Goal: Task Accomplishment & Management: Manage account settings

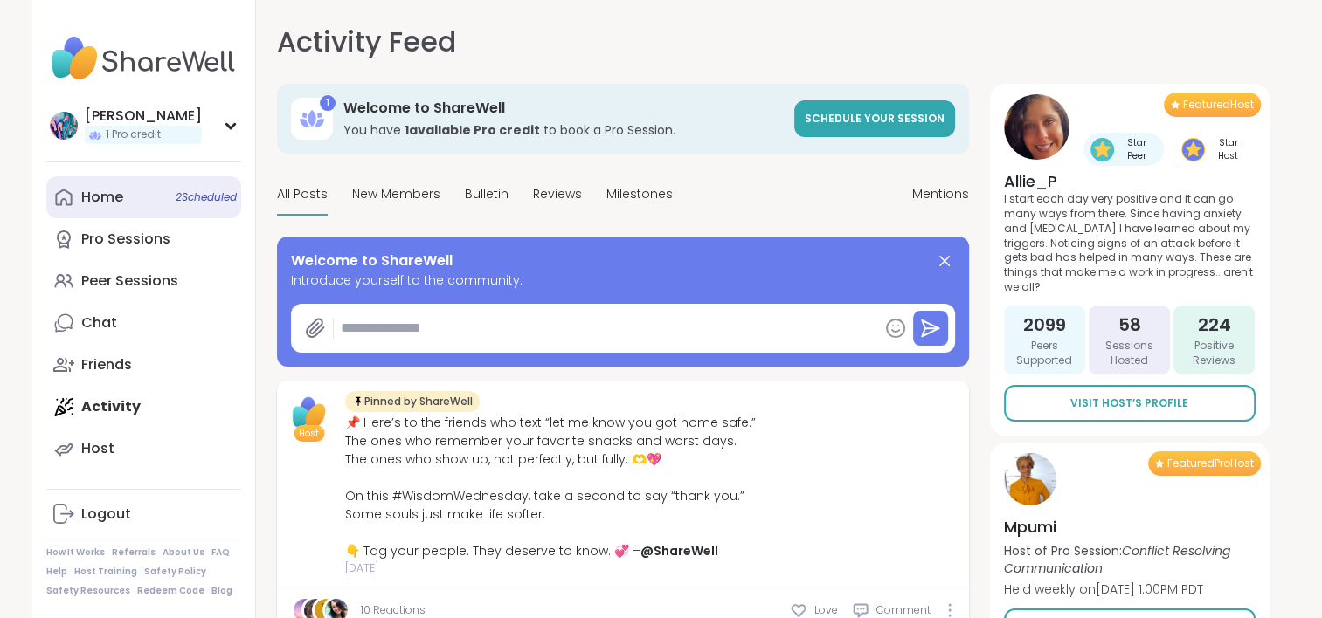
click at [121, 203] on div "Home 2 Scheduled" at bounding box center [102, 197] width 42 height 19
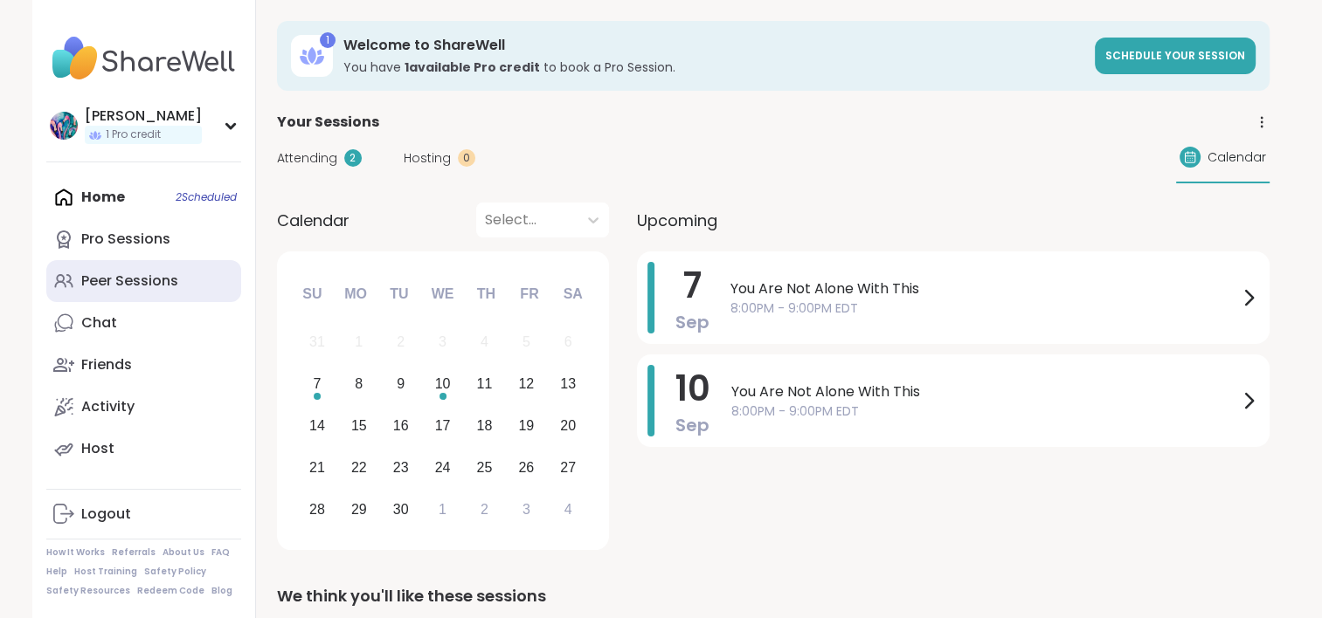
click at [147, 285] on div "Peer Sessions" at bounding box center [129, 281] width 97 height 19
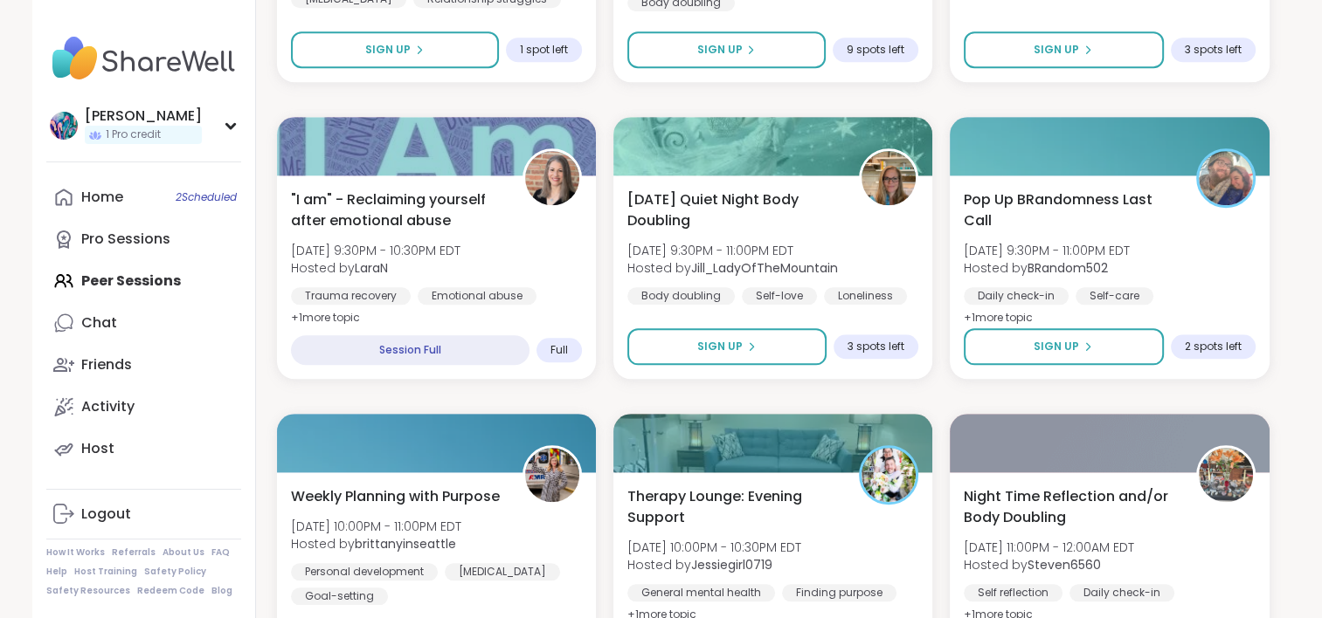
scroll to position [1747, 0]
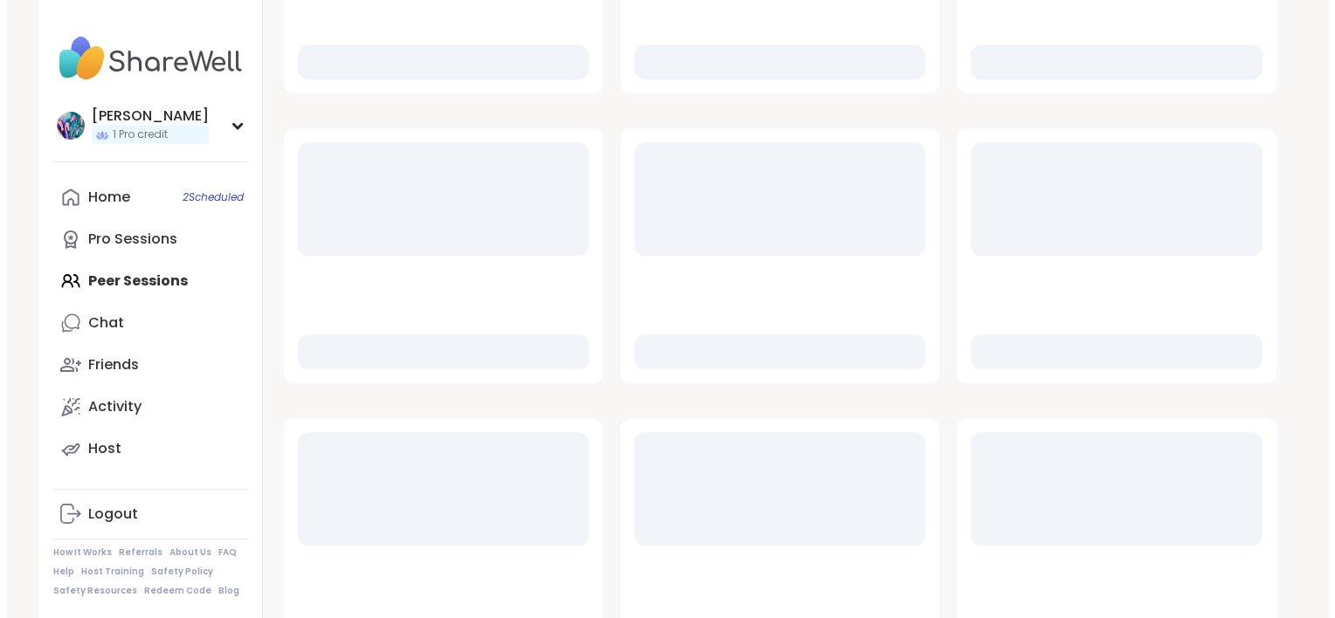
scroll to position [862, 0]
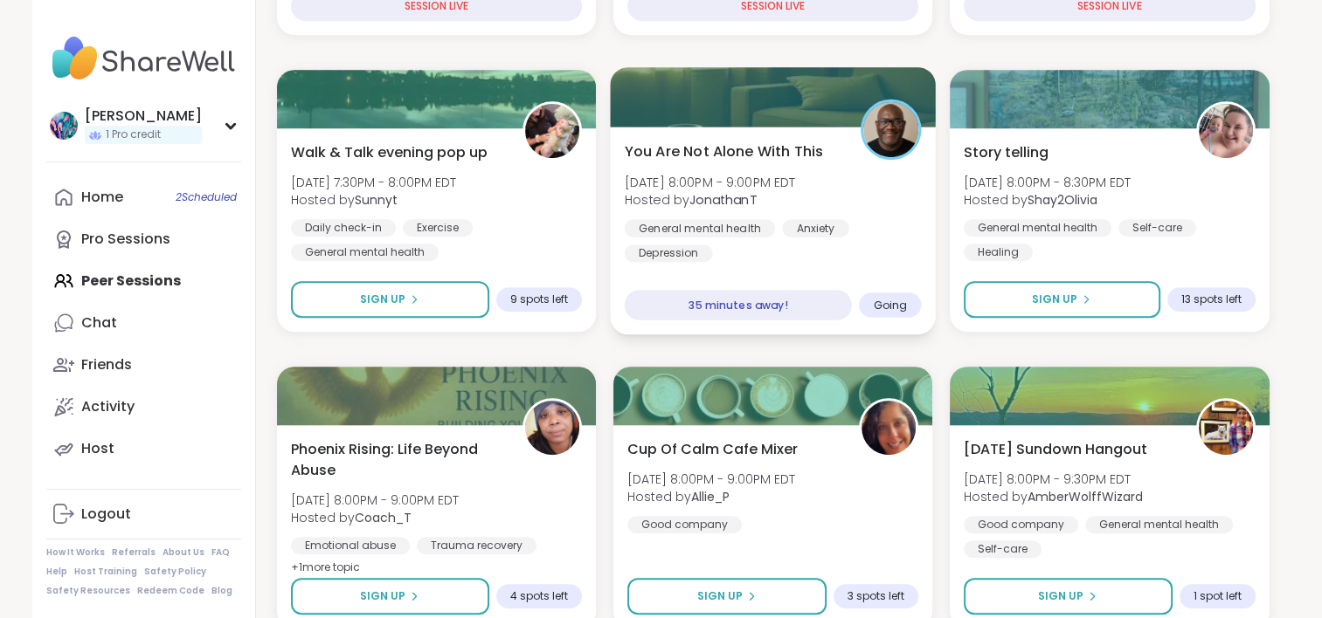
click at [868, 260] on div "General mental [MEDICAL_DATA] [MEDICAL_DATA]" at bounding box center [772, 240] width 297 height 43
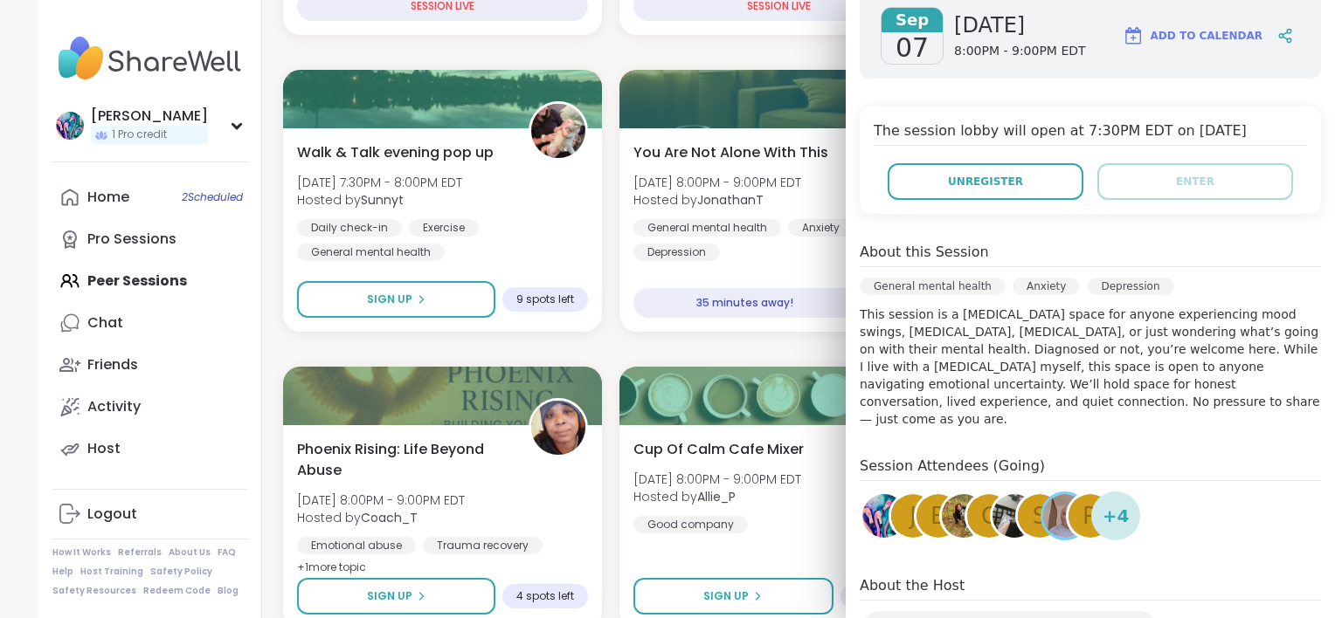
scroll to position [349, 0]
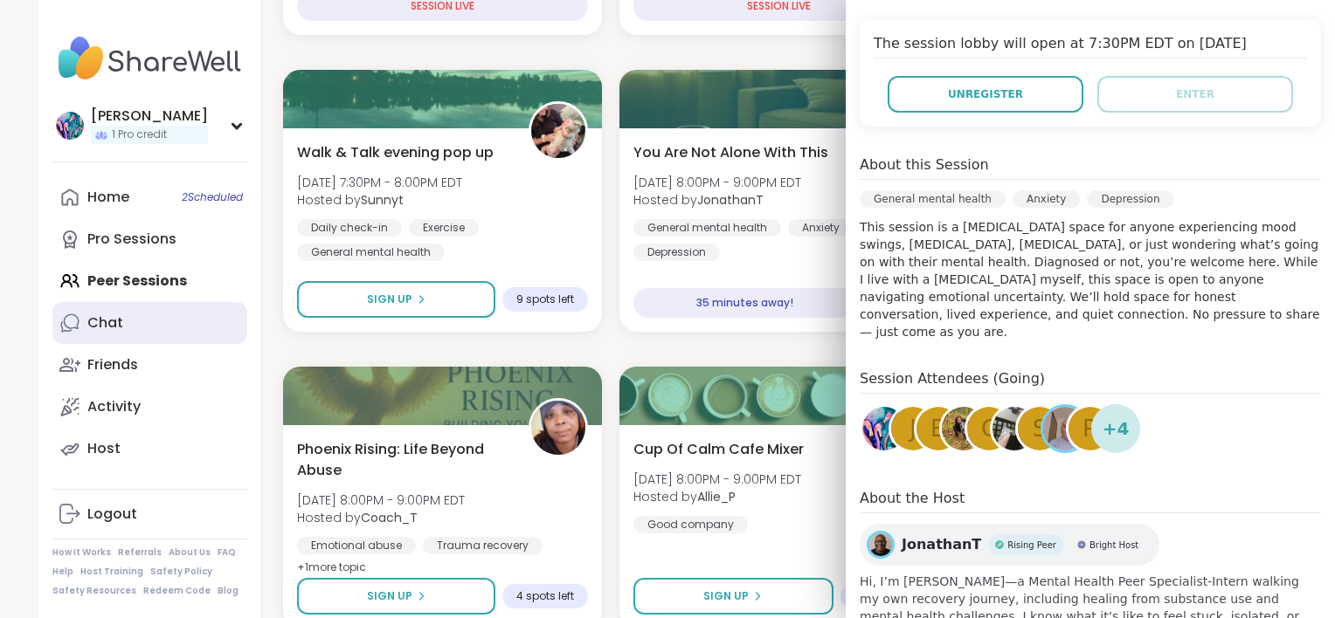
click at [124, 320] on link "Chat" at bounding box center [149, 323] width 195 height 42
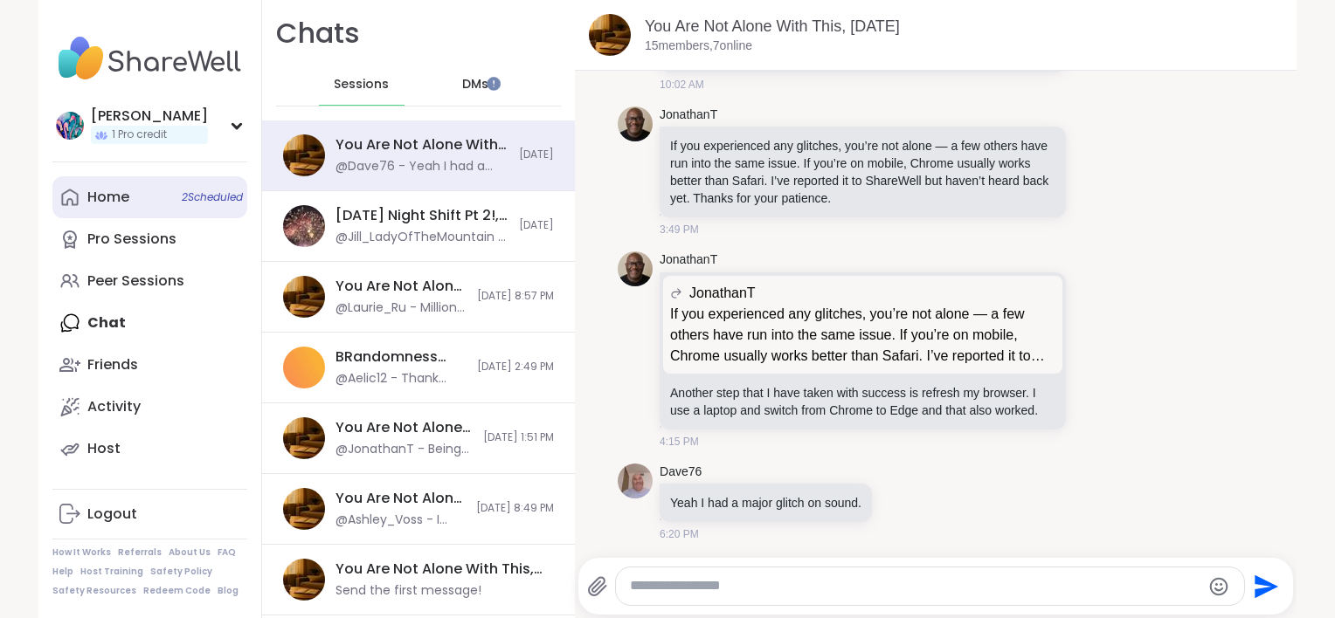
click at [146, 199] on link "Home 2 Scheduled" at bounding box center [149, 197] width 195 height 42
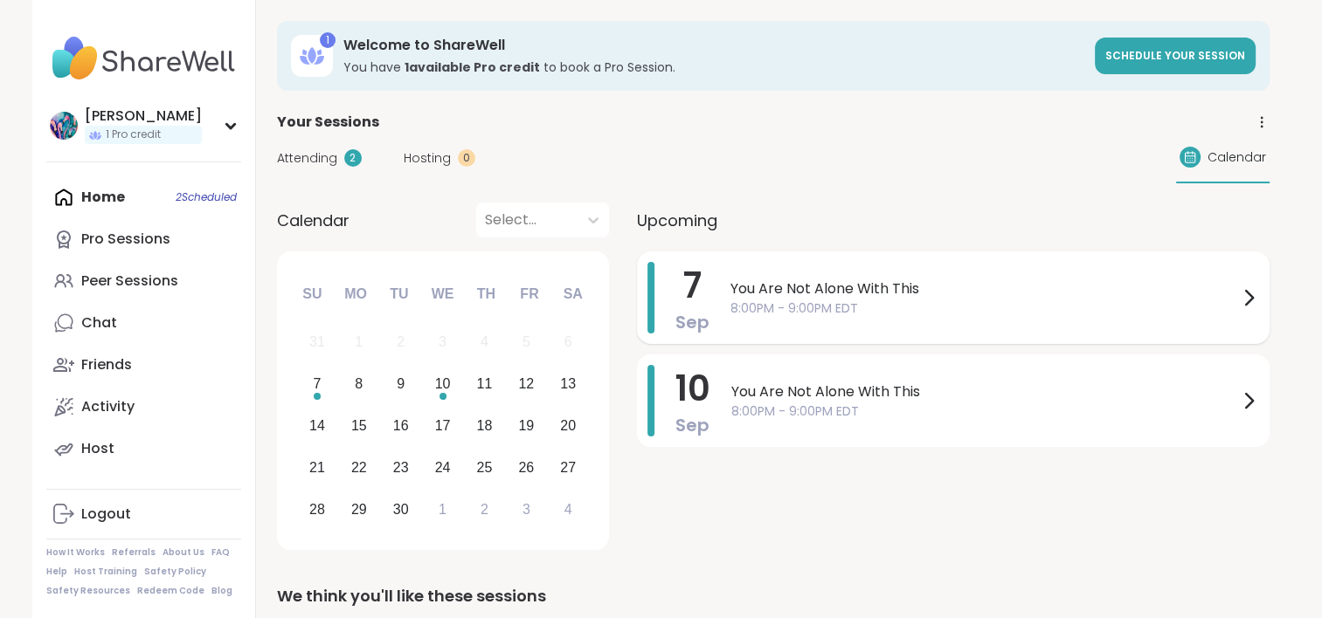
click at [783, 273] on div "You Are Not Alone With This 8:00PM - 9:00PM EDT" at bounding box center [994, 298] width 528 height 72
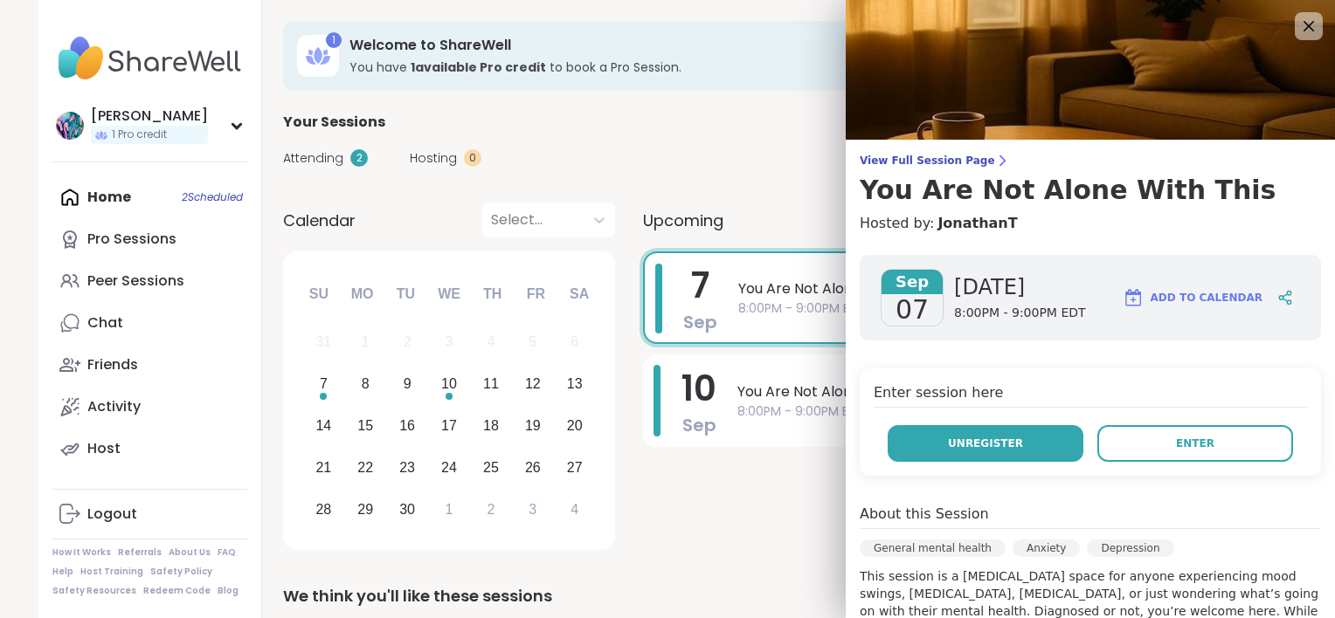
click at [948, 436] on span "Unregister" at bounding box center [985, 444] width 75 height 16
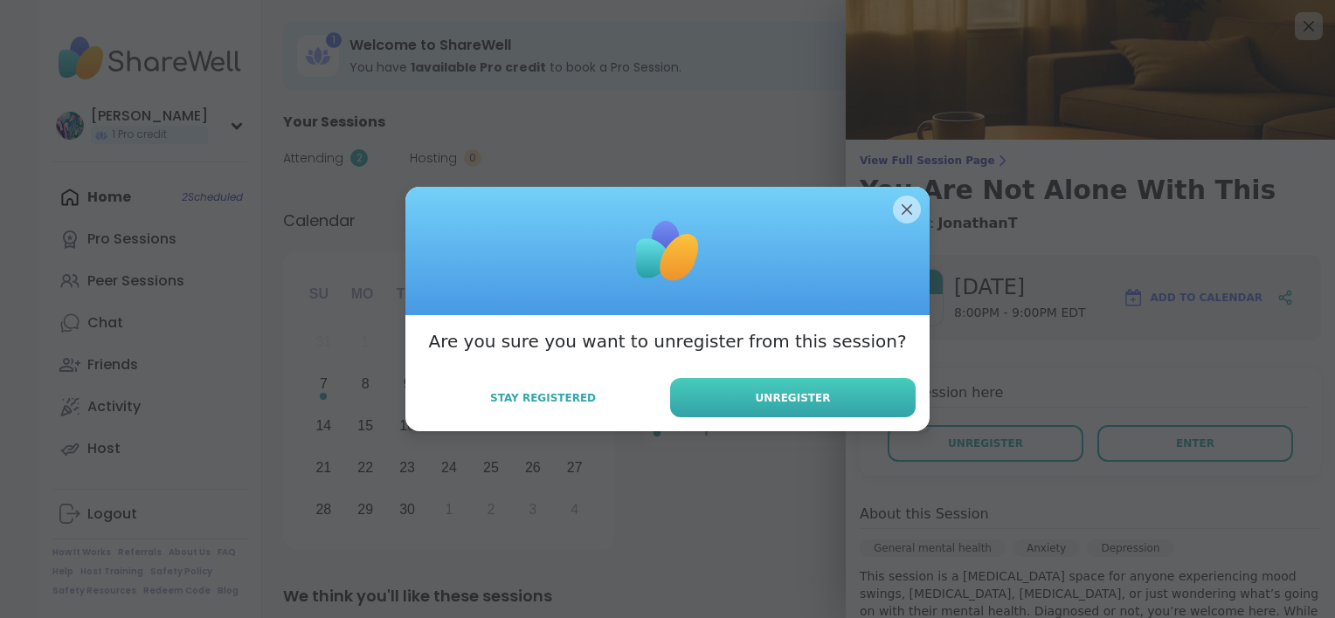
click at [870, 401] on button "Unregister" at bounding box center [792, 397] width 245 height 39
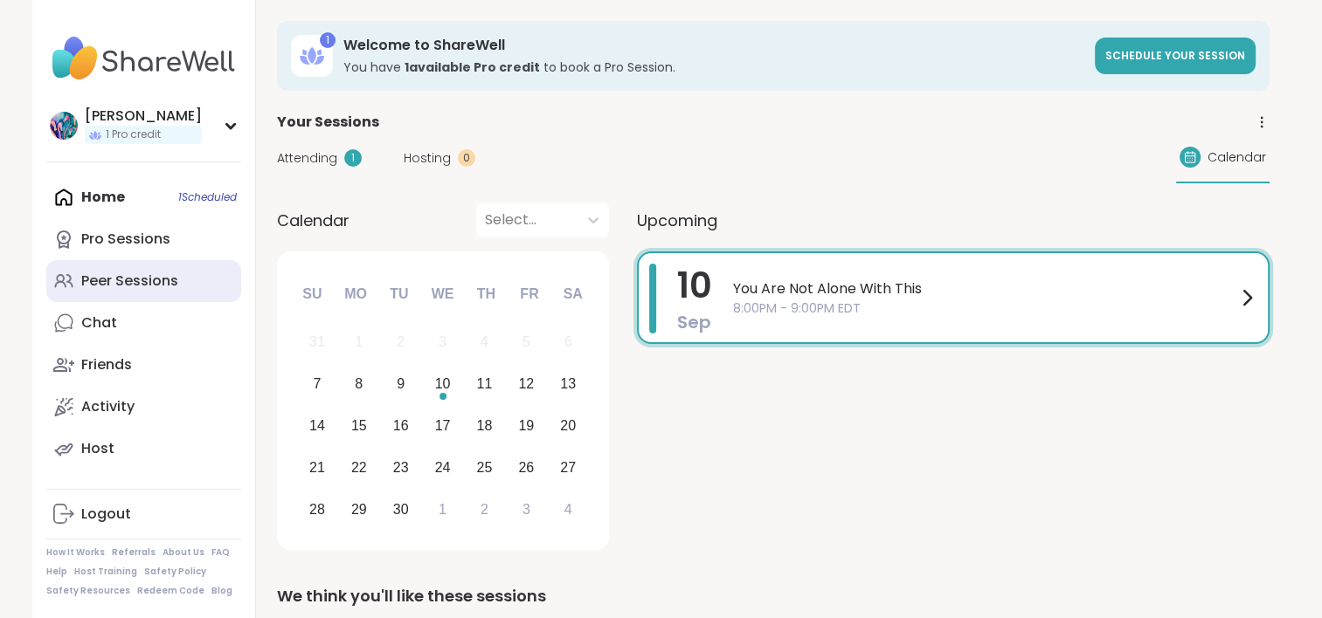
click at [157, 279] on div "Peer Sessions" at bounding box center [129, 281] width 97 height 19
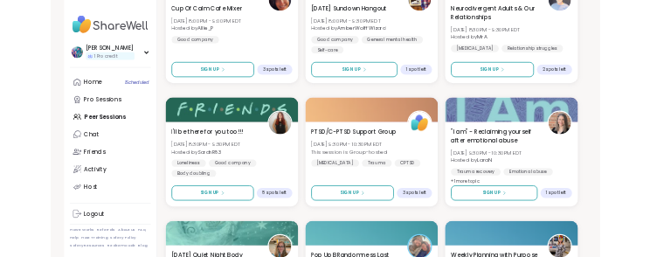
scroll to position [1660, 0]
